Goal: Find specific page/section: Find specific page/section

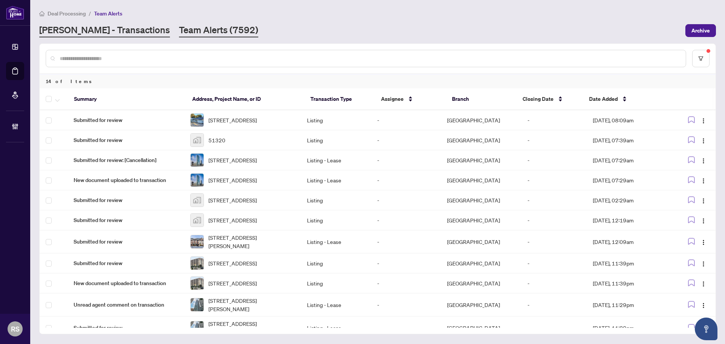
click at [94, 34] on link "[PERSON_NAME] - Transactions" at bounding box center [104, 31] width 131 height 14
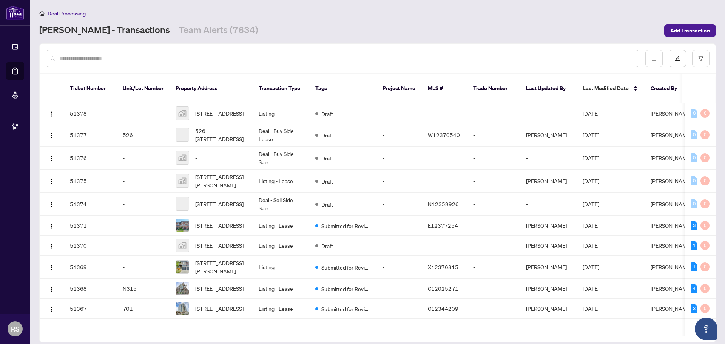
click at [89, 56] on input "text" at bounding box center [346, 58] width 573 height 8
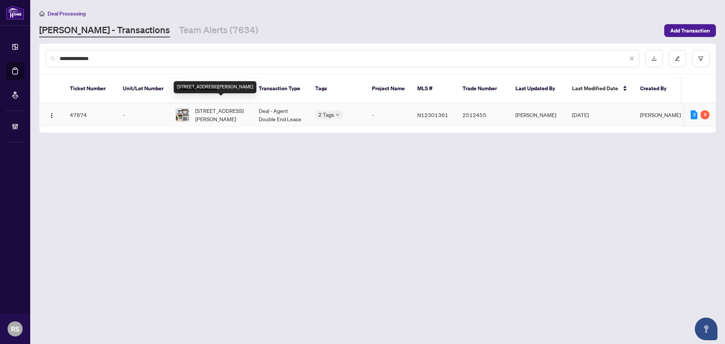
type input "**********"
click at [229, 107] on span "[STREET_ADDRESS][PERSON_NAME]" at bounding box center [220, 115] width 51 height 17
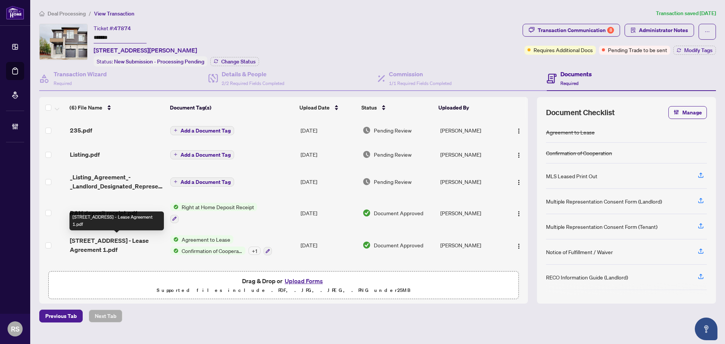
click at [104, 243] on span "[STREET_ADDRESS] - Lease Agreement 1.pdf" at bounding box center [117, 245] width 94 height 18
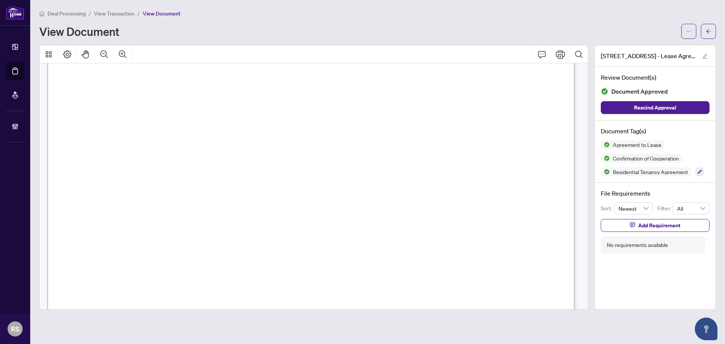
scroll to position [4230, 0]
click at [118, 14] on span "View Transaction" at bounding box center [114, 13] width 40 height 7
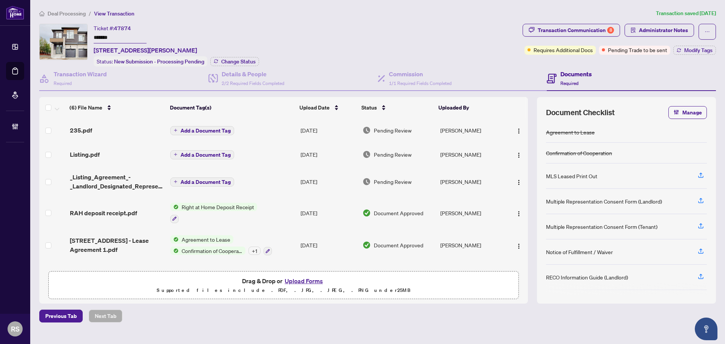
click at [59, 14] on span "Deal Processing" at bounding box center [67, 13] width 38 height 7
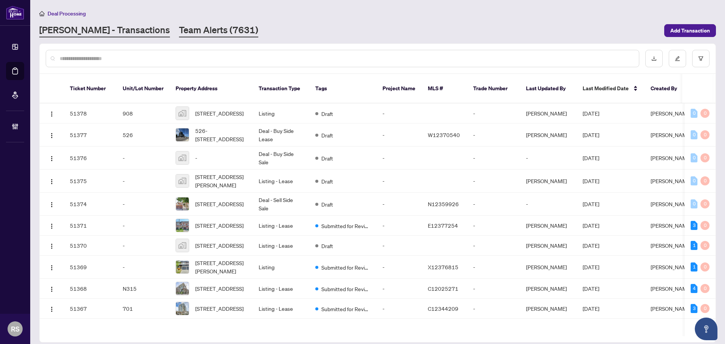
click at [179, 30] on link "Team Alerts (7631)" at bounding box center [218, 31] width 79 height 14
